Goal: Contribute content: Contribute content

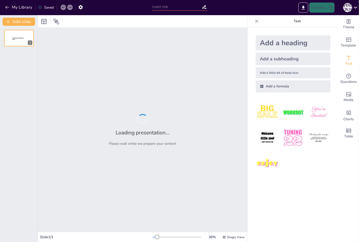
type input "Жаргон у молодіжній субкультурі: Визначення та особливості"
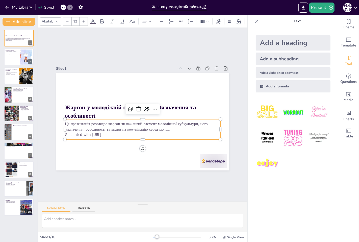
click at [109, 134] on p "Generated with [URL]" at bounding box center [140, 135] width 155 height 22
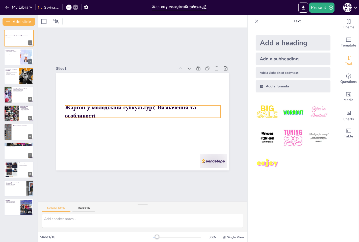
click at [93, 107] on strong "Жаргон у молодіжній субкультурі: Визначення та особливості" at bounding box center [130, 112] width 131 height 16
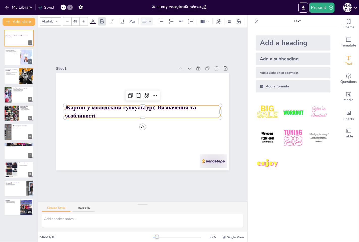
click at [153, 21] on div at bounding box center [147, 21] width 12 height 8
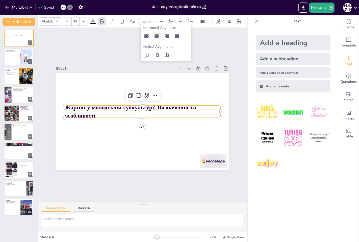
click at [158, 37] on icon at bounding box center [157, 36] width 6 height 6
click at [124, 52] on div "Slide 1 Жаргон у молодіжній субкультурі: Визначення та особливості Slide 2 Визн…" at bounding box center [142, 114] width 227 height 195
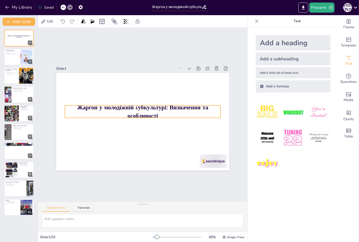
click at [133, 110] on strong "Жаргон у молодіжній субкультурі: Визначення та особливості" at bounding box center [143, 109] width 131 height 24
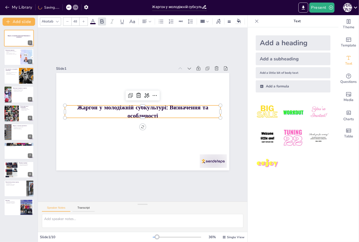
click at [57, 21] on icon at bounding box center [57, 22] width 3 height 2
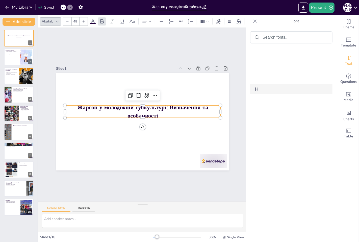
scroll to position [7374, 0]
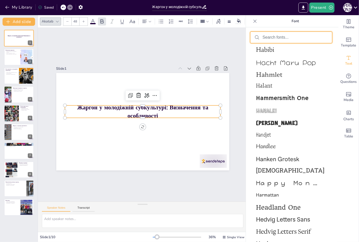
click at [282, 39] on input "text" at bounding box center [295, 37] width 65 height 5
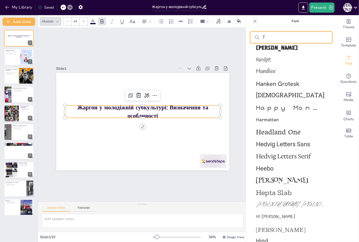
scroll to position [0, 0]
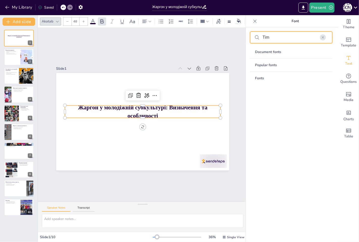
type input "Тіme"
type textarea "Жаргон визначається специфічною лексикою, що використовується певною групою люд…"
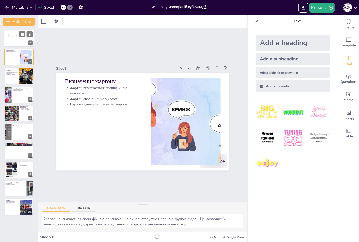
click at [14, 41] on div at bounding box center [19, 38] width 30 height 17
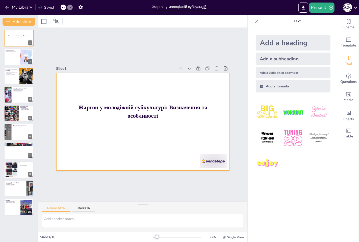
click at [113, 107] on strong "Жаргон у молодіжній субкультурі: Визначення та особливості" at bounding box center [142, 111] width 129 height 14
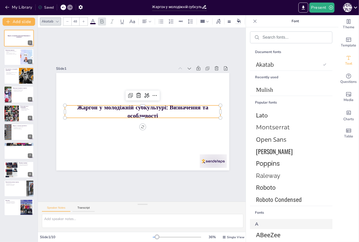
click at [54, 19] on div "Akatab" at bounding box center [48, 21] width 14 height 7
click at [264, 38] on input "text" at bounding box center [295, 37] width 65 height 5
type input "N"
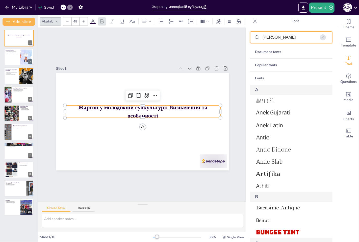
type input "Time"
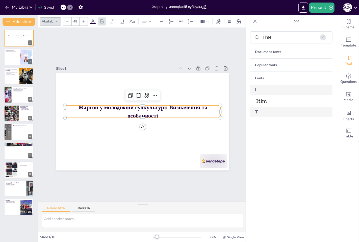
type textarea "Loremi d sitametc adipiscingel sed doeiusmodt incididuntut labore, etdolorema a…"
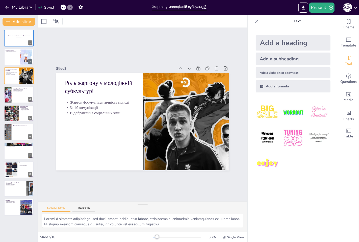
click at [11, 29] on div "Жаргон у молодіжній субкультурі: Визначення та особливості 1 Визначення жаргону…" at bounding box center [19, 134] width 38 height 216
click at [18, 39] on div at bounding box center [19, 38] width 30 height 17
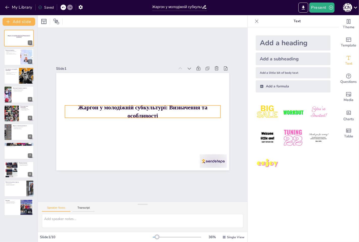
click at [102, 107] on strong "Жаргон у молодіжній субкультурі: Визначення та особливості" at bounding box center [142, 111] width 129 height 14
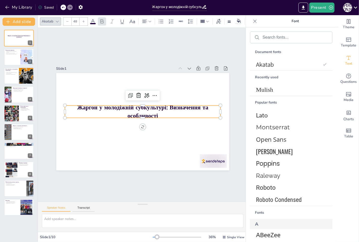
click at [269, 39] on form at bounding box center [295, 37] width 65 height 5
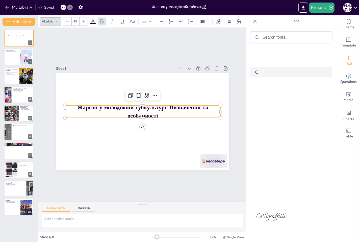
scroll to position [3168, 0]
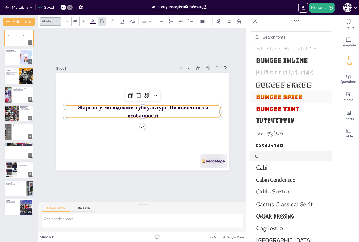
click at [289, 93] on span "Bungee Spice" at bounding box center [290, 97] width 68 height 8
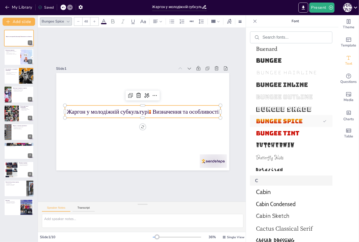
scroll to position [3192, 0]
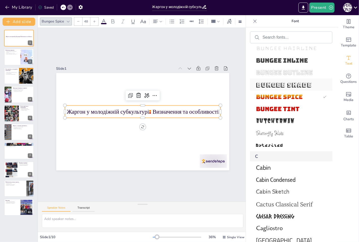
click at [287, 84] on span "Bungee Shade" at bounding box center [290, 85] width 68 height 8
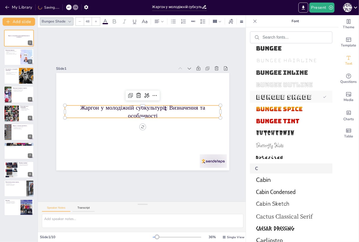
scroll to position [3204, 0]
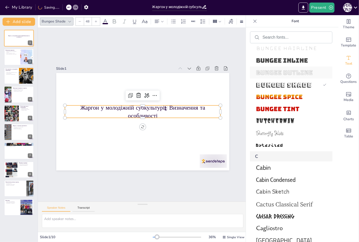
click at [286, 73] on span "Bungee Outline" at bounding box center [290, 73] width 68 height 8
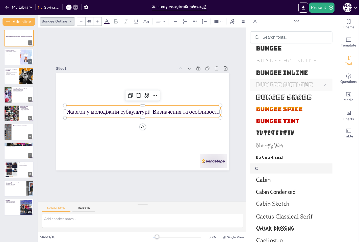
scroll to position [3217, 0]
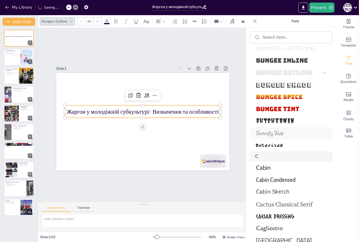
click at [285, 130] on span "Butterfly Kids" at bounding box center [290, 133] width 68 height 7
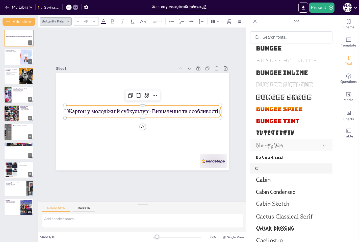
scroll to position [3229, 0]
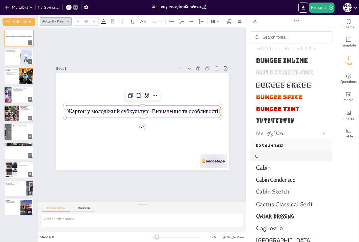
click at [285, 141] on span "Bytesized" at bounding box center [290, 145] width 68 height 8
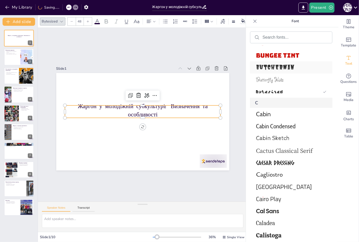
scroll to position [3285, 0]
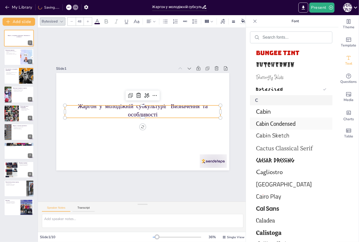
click at [294, 120] on span "Cabin Condensed" at bounding box center [290, 123] width 68 height 7
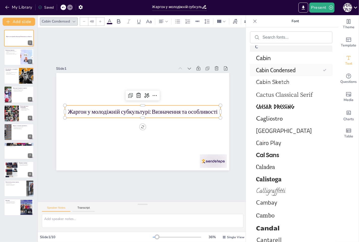
scroll to position [3341, 0]
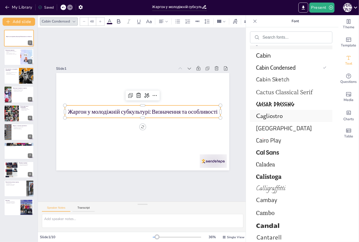
click at [294, 113] on span "Cagliostro" at bounding box center [290, 116] width 68 height 8
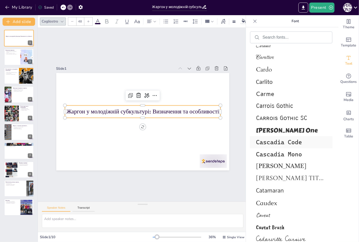
scroll to position [3537, 0]
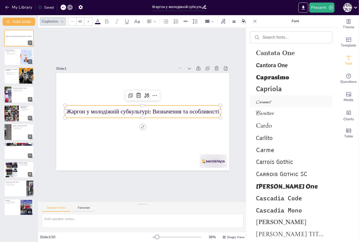
click at [278, 101] on span "Caramel" at bounding box center [290, 101] width 68 height 7
click at [276, 110] on span "Carattere" at bounding box center [290, 113] width 68 height 7
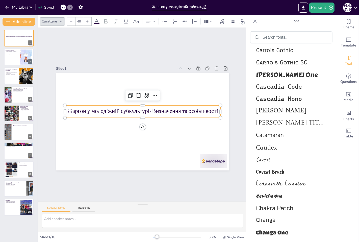
scroll to position [3650, 0]
click at [296, 118] on span "[PERSON_NAME] Titling" at bounding box center [290, 122] width 68 height 8
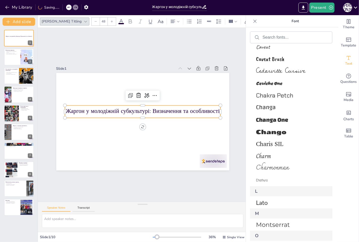
scroll to position [3762, 0]
click at [296, 118] on span "Changa One" at bounding box center [290, 119] width 68 height 6
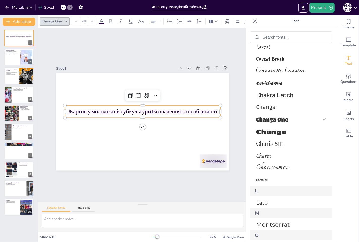
click at [65, 108] on p "Жаргон у молодіжній субкультурі: Визначення та особливості" at bounding box center [143, 112] width 156 height 24
click at [68, 109] on p "Жаргон у молодіжній субкультурі: Визначення та особливості" at bounding box center [143, 112] width 156 height 8
click at [68, 109] on p "Жаргон у молодіжній субкультурі: Визначення та особливості" at bounding box center [143, 112] width 151 height 56
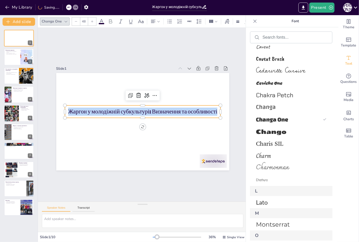
click at [68, 109] on p "Жаргон у молодіжній субкультурі: Визначення та особливості" at bounding box center [143, 112] width 156 height 24
click at [282, 128] on span "Chango" at bounding box center [290, 131] width 68 height 7
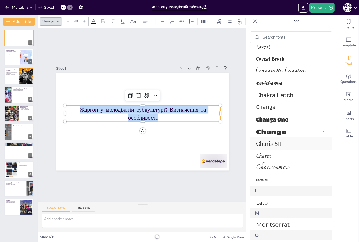
click at [286, 138] on span "Charis SIL" at bounding box center [290, 143] width 68 height 10
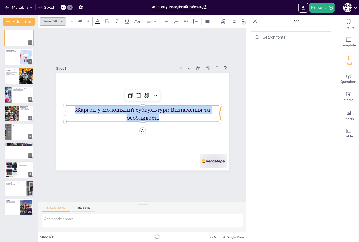
scroll to position [4189, 0]
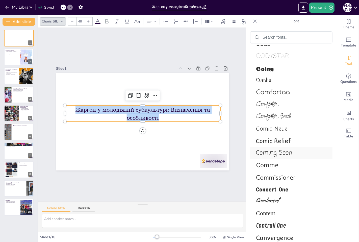
click at [289, 148] on span "Coming Soon" at bounding box center [290, 152] width 68 height 9
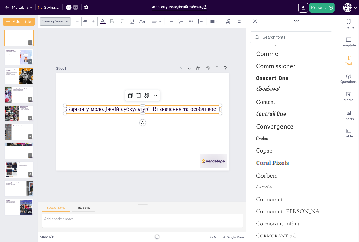
scroll to position [4329, 0]
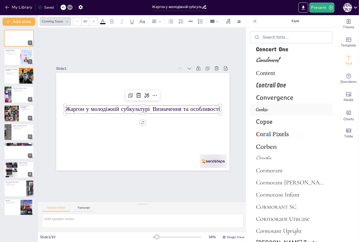
click at [281, 109] on span "Cookie" at bounding box center [290, 109] width 68 height 7
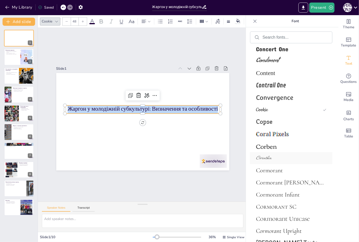
click at [284, 155] on span "Corinthia" at bounding box center [290, 158] width 68 height 7
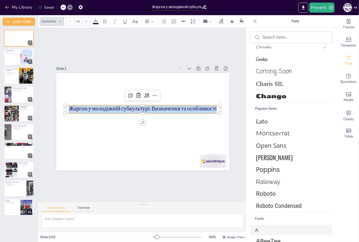
scroll to position [0, 0]
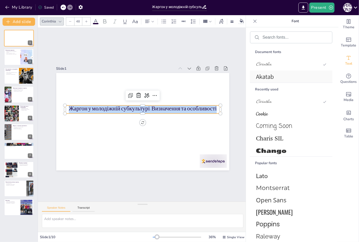
click at [282, 75] on span "Akatab" at bounding box center [290, 77] width 68 height 8
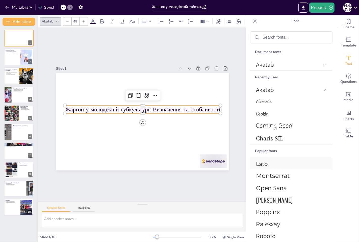
scroll to position [28, 0]
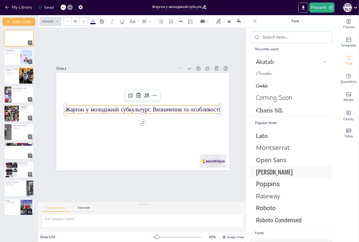
click at [286, 173] on span "[PERSON_NAME]" at bounding box center [290, 171] width 68 height 9
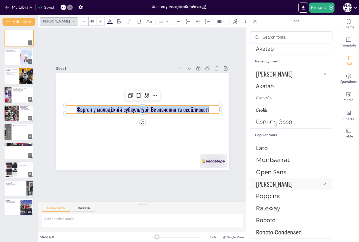
scroll to position [40, 0]
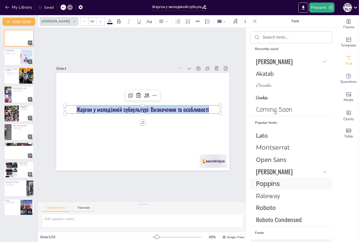
click at [288, 183] on span "Poppins" at bounding box center [290, 183] width 68 height 9
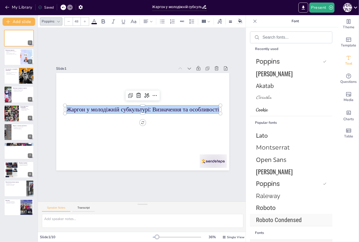
click at [286, 221] on span "Roboto Condensed" at bounding box center [290, 220] width 68 height 7
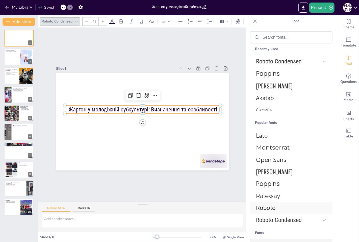
click at [277, 210] on span "Roboto" at bounding box center [290, 207] width 68 height 7
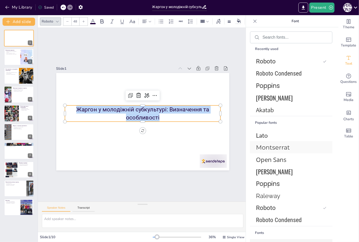
click at [290, 144] on span "Montserrat" at bounding box center [290, 147] width 68 height 7
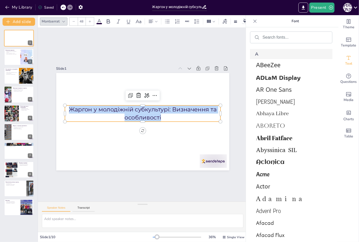
scroll to position [237, 0]
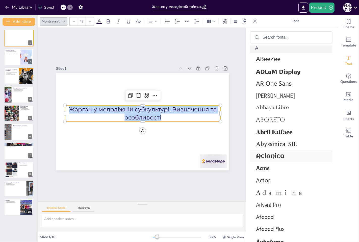
click at [295, 155] on span "Aclonica" at bounding box center [290, 156] width 68 height 7
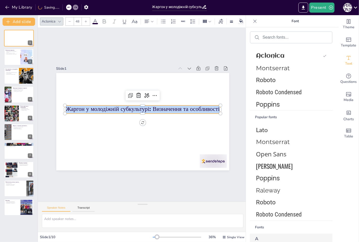
scroll to position [0, 0]
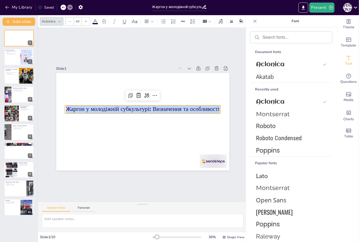
click at [206, 186] on div "Slide 1 Жаргон у молодіжній субкультурі: Визначення та особливості Slide 2 Визн…" at bounding box center [143, 115] width 210 height 174
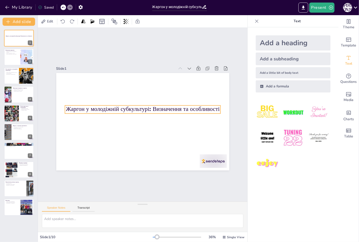
click at [183, 107] on p "Жаргон у молодіжній субкультурі: Визначення та особливості" at bounding box center [143, 110] width 156 height 24
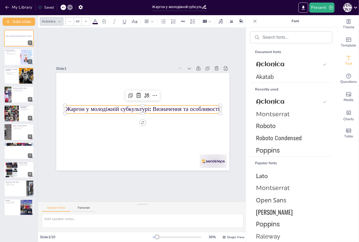
click at [81, 19] on input "48" at bounding box center [77, 21] width 7 height 8
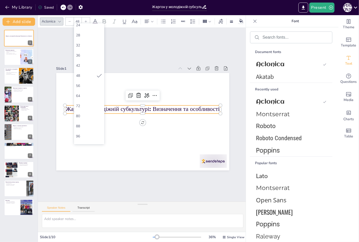
scroll to position [111, 0]
click at [82, 70] on div "64" at bounding box center [89, 68] width 26 height 5
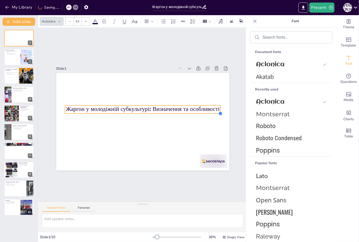
drag, startPoint x: 216, startPoint y: 111, endPoint x: 205, endPoint y: 111, distance: 11.4
click at [205, 111] on div "Жаргон у молодіжній субкультурі: Визначення та особливості" at bounding box center [142, 121] width 173 height 97
click at [68, 20] on icon at bounding box center [69, 21] width 3 height 3
click at [84, 21] on div at bounding box center [86, 21] width 8 height 8
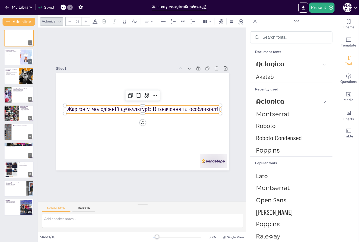
click at [84, 21] on div at bounding box center [86, 21] width 8 height 8
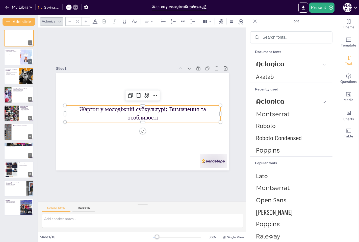
click at [84, 21] on div at bounding box center [86, 21] width 8 height 8
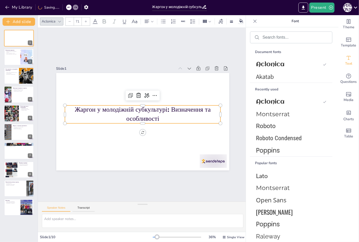
click at [84, 21] on div at bounding box center [86, 21] width 8 height 8
click at [71, 21] on div at bounding box center [70, 21] width 8 height 8
type input "72"
click at [99, 192] on div "Slide 1 Жаргон у молодіжній субкультурі: Визначення та особливості Slide 2 Визн…" at bounding box center [142, 114] width 227 height 195
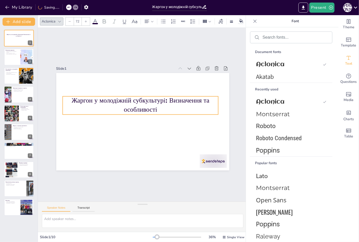
drag, startPoint x: 142, startPoint y: 106, endPoint x: 139, endPoint y: 97, distance: 9.4
click at [139, 97] on p "Жаргон у молодіжній субкультурі: Визначення та особливості" at bounding box center [141, 105] width 157 height 34
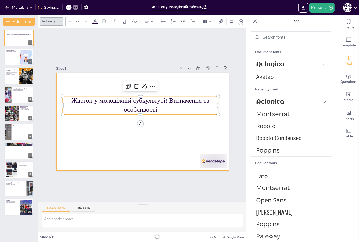
click at [156, 131] on div at bounding box center [142, 121] width 182 height 115
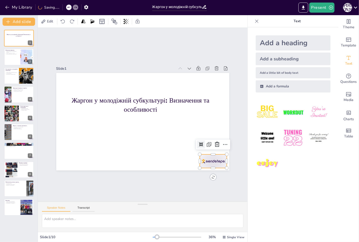
click at [208, 159] on div at bounding box center [213, 162] width 27 height 14
click at [214, 142] on icon at bounding box center [217, 144] width 6 height 6
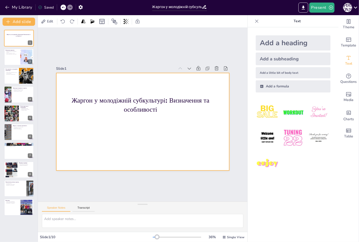
click at [130, 130] on div at bounding box center [142, 121] width 173 height 97
click at [106, 150] on div at bounding box center [142, 121] width 173 height 97
click at [163, 125] on div at bounding box center [142, 121] width 182 height 115
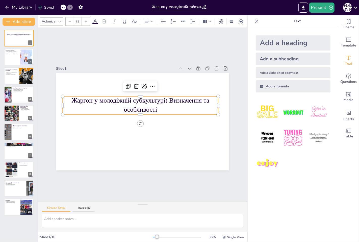
click at [155, 103] on p "Жаргон у молодіжній субкультурі: Визначення та особливості" at bounding box center [141, 106] width 156 height 18
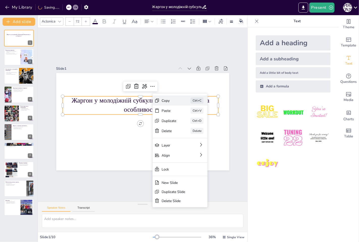
drag, startPoint x: 164, startPoint y: 100, endPoint x: 161, endPoint y: 111, distance: 11.4
click at [198, 132] on div "Copy" at bounding box center [205, 135] width 15 height 6
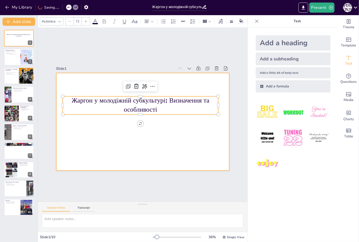
click at [146, 148] on div at bounding box center [142, 121] width 173 height 97
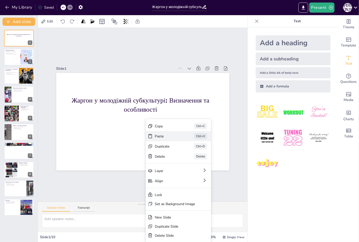
click at [187, 166] on div "Paste" at bounding box center [200, 169] width 26 height 7
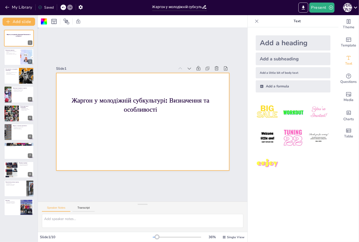
click at [176, 120] on div at bounding box center [142, 121] width 182 height 115
type textarea "Loremipsum dolors ametc adipisc elitsed, doe'tempo i utlaboreetdo, mag aliquaen…"
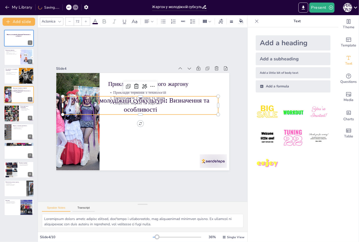
click at [98, 94] on div at bounding box center [142, 94] width 155 height 20
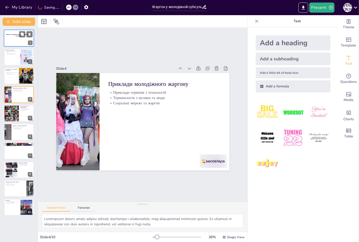
click at [16, 41] on div at bounding box center [19, 38] width 30 height 17
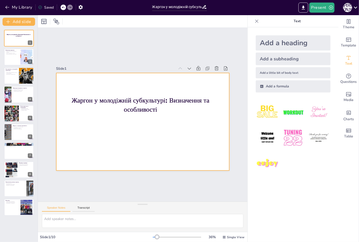
click at [119, 136] on div at bounding box center [142, 121] width 182 height 115
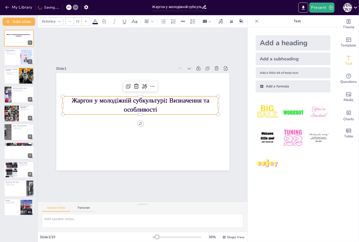
click at [118, 94] on div at bounding box center [141, 94] width 156 height 4
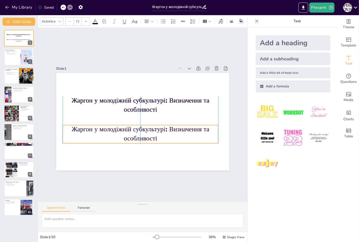
drag, startPoint x: 120, startPoint y: 97, endPoint x: 120, endPoint y: 124, distance: 27.5
click at [120, 124] on p "Жаргон у молодіжній субкультурі: Визначення та особливості" at bounding box center [138, 134] width 157 height 34
click at [153, 136] on p "Жаргон у молодіжній субкультурі: Визначення та особливості" at bounding box center [128, 128] width 128 height 118
click at [153, 138] on p "Жаргон у молодіжній субкультурі: Визначення та особливості" at bounding box center [138, 134] width 157 height 34
click at [153, 138] on p "Жаргон у молодіжній субкультурі: Визначення та особливості" at bounding box center [141, 134] width 156 height 18
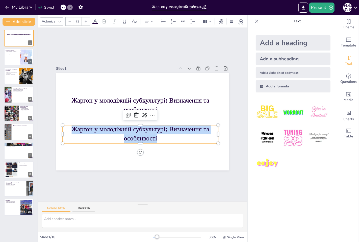
click at [153, 138] on p "Жаргон у молодіжній субкультурі: Визначення та особливості" at bounding box center [138, 134] width 157 height 34
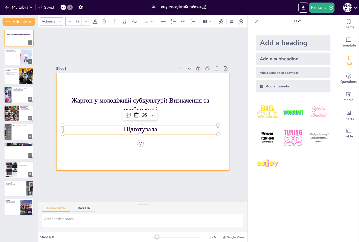
type textarea "Loremi dolo sitametco adipiscinge seddo eiusmo, temporinci ut labore et dolorem…"
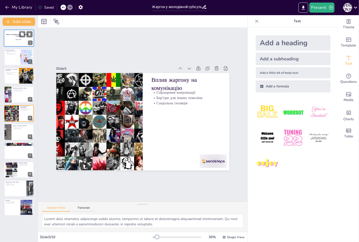
click at [28, 41] on div "1" at bounding box center [30, 43] width 5 height 5
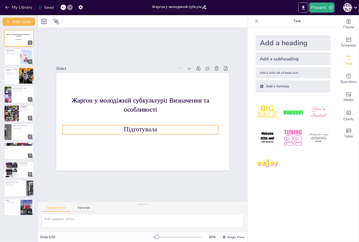
click at [153, 127] on p "Підготувала" at bounding box center [141, 129] width 156 height 9
click at [152, 129] on p "Підготувала" at bounding box center [139, 129] width 156 height 25
click at [152, 129] on p "Підготувала" at bounding box center [141, 129] width 156 height 9
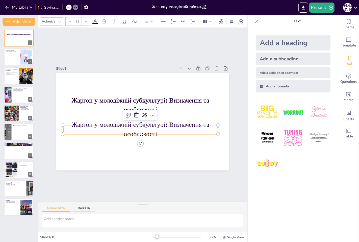
click at [152, 129] on p "Жаргон у молодіжній субкультурі: Визначення та особливості" at bounding box center [138, 129] width 157 height 34
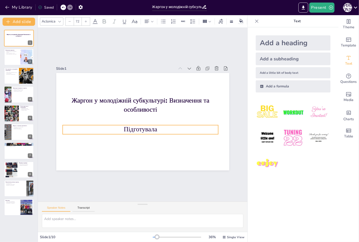
type textarea "Жаргон може підкреслювати соціальний статус молоді, відображаючи їхнє місце в г…"
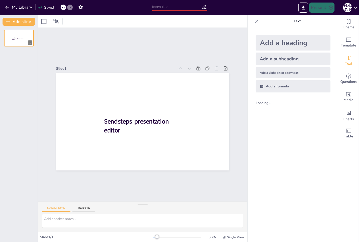
type input "Жаргон у молодіжній субкультурі: Визначення та особливості"
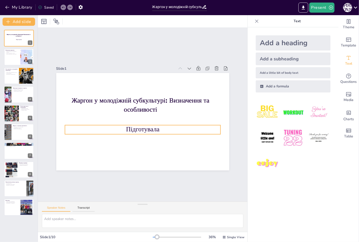
click at [133, 127] on p "Підготувала" at bounding box center [143, 129] width 156 height 9
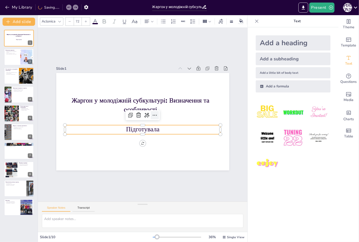
click at [153, 112] on icon at bounding box center [155, 115] width 6 height 6
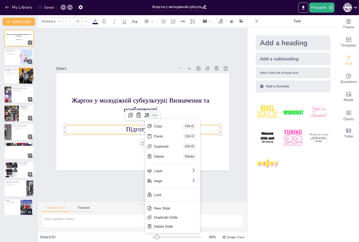
click at [153, 112] on icon at bounding box center [155, 115] width 6 height 6
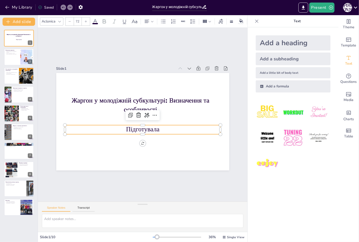
click at [139, 128] on p "Підготувала" at bounding box center [143, 129] width 156 height 9
type textarea "Жаргон визначається специфічною лексикою, що використовується певною групою люд…"
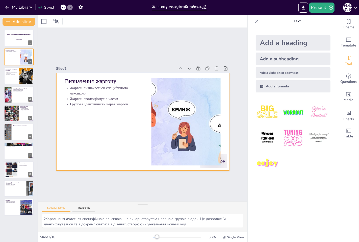
click at [145, 126] on div at bounding box center [142, 121] width 173 height 97
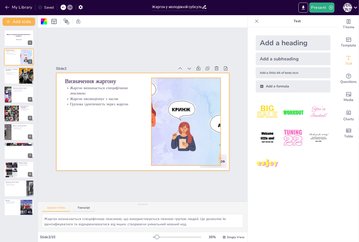
click at [149, 125] on div at bounding box center [185, 122] width 163 height 88
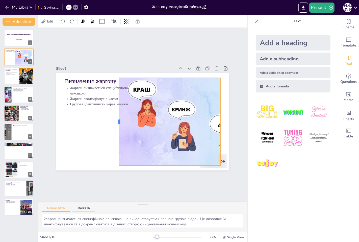
drag, startPoint x: 146, startPoint y: 120, endPoint x: 114, endPoint y: 125, distance: 32.7
click at [115, 125] on div at bounding box center [117, 122] width 4 height 88
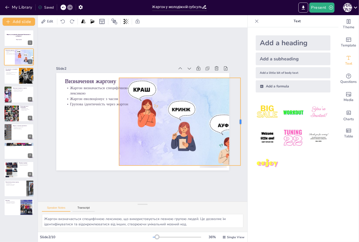
drag, startPoint x: 217, startPoint y: 120, endPoint x: 237, endPoint y: 122, distance: 20.1
click at [241, 122] on div at bounding box center [243, 122] width 4 height 88
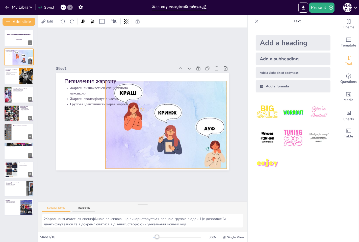
drag, startPoint x: 208, startPoint y: 125, endPoint x: 195, endPoint y: 128, distance: 13.6
click at [195, 128] on div at bounding box center [171, 125] width 163 height 88
click at [227, 156] on div "Slide 1 Жаргон у молодіжній субкультурі: Визначення та особливості Жаргон у мол…" at bounding box center [142, 114] width 201 height 111
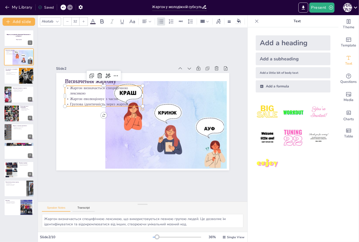
drag, startPoint x: 69, startPoint y: 96, endPoint x: 68, endPoint y: 89, distance: 6.6
click at [69, 96] on p "Жаргон еволюціонує з часом" at bounding box center [104, 98] width 78 height 5
click at [66, 91] on p "Жаргон визначається специфічною лексикою" at bounding box center [105, 89] width 78 height 11
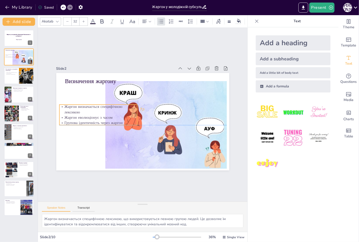
drag, startPoint x: 96, startPoint y: 86, endPoint x: 89, endPoint y: 107, distance: 21.9
click at [89, 107] on p "Жаргон визначається специфічною лексикою" at bounding box center [98, 109] width 78 height 11
type input "21.2"
drag, startPoint x: 133, startPoint y: 123, endPoint x: 107, endPoint y: 114, distance: 27.6
click at [107, 114] on div "Визначення жаргону Жаргон визначається специфічною лексикою Жаргон еволюціонує …" at bounding box center [142, 121] width 173 height 97
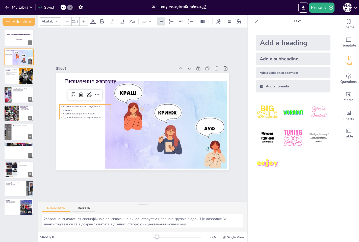
click at [134, 180] on div "Slide 1 Жаргон у молодіжній субкультурі: Визначення та особливості Жаргон у мол…" at bounding box center [143, 115] width 210 height 174
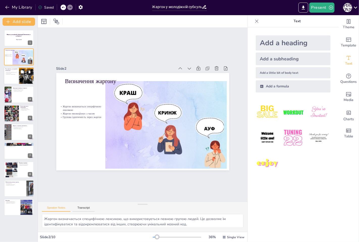
click at [14, 74] on p "Відображення соціальних змін" at bounding box center [11, 74] width 12 height 1
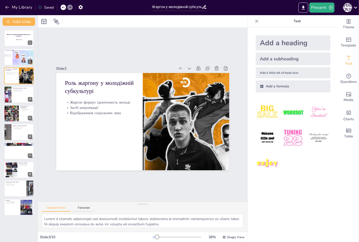
click at [3, 93] on div "Жаргон у молодіжній субкультурі: Визначення та особливості Жаргон у молодіжній …" at bounding box center [19, 123] width 38 height 186
click at [7, 94] on div at bounding box center [8, 94] width 26 height 17
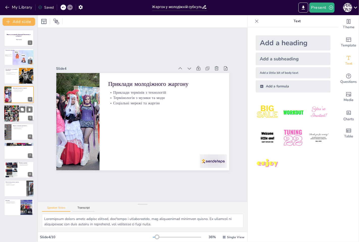
click at [15, 116] on div at bounding box center [11, 113] width 17 height 17
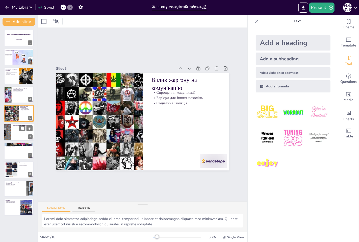
click at [18, 131] on div at bounding box center [19, 132] width 30 height 17
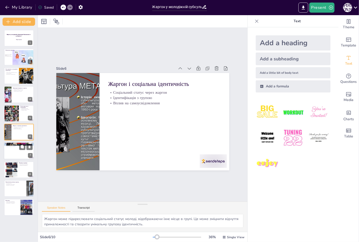
click at [18, 148] on div at bounding box center [19, 150] width 30 height 17
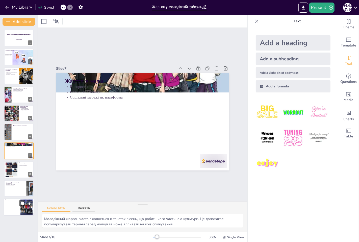
click at [12, 210] on div at bounding box center [19, 207] width 30 height 17
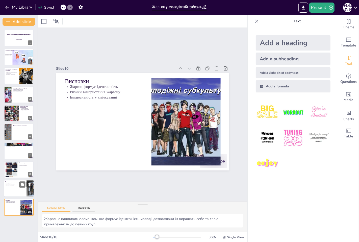
click at [9, 194] on div at bounding box center [19, 188] width 30 height 17
type textarea "Жаргон постійно змінюється, адаптуючись до нових культурних і технологічних умо…"
